Goal: Check status

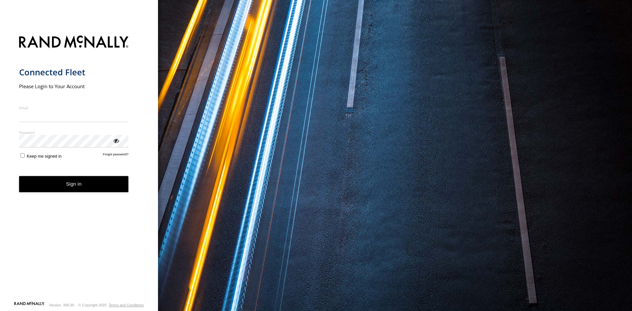
type input "**********"
click at [96, 186] on button "Sign in" at bounding box center [74, 184] width 110 height 16
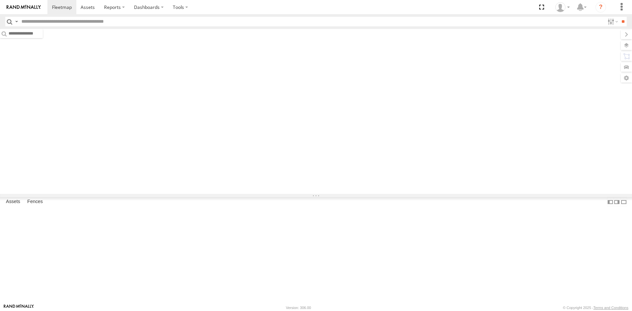
type input "****"
